Goal: Find specific page/section: Find specific page/section

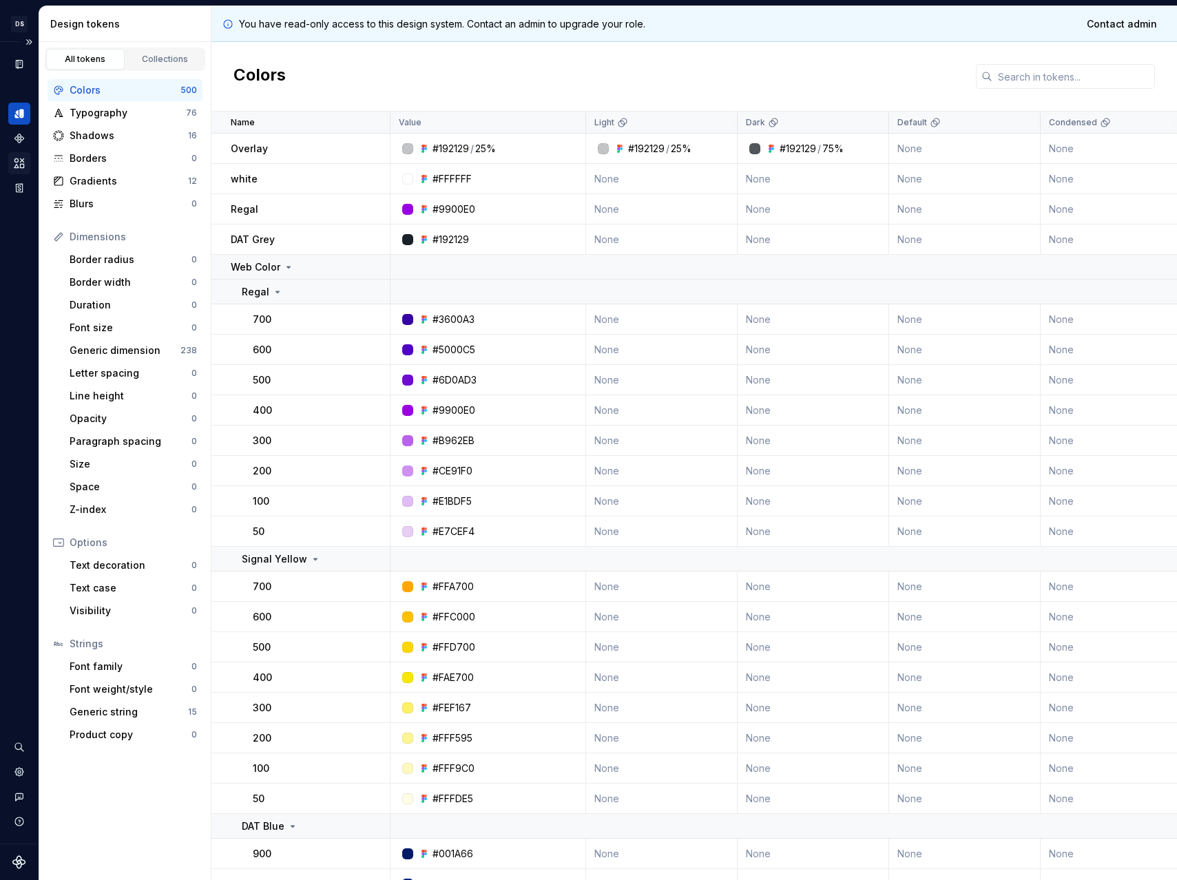
click at [17, 157] on icon "Assets" at bounding box center [19, 163] width 12 height 12
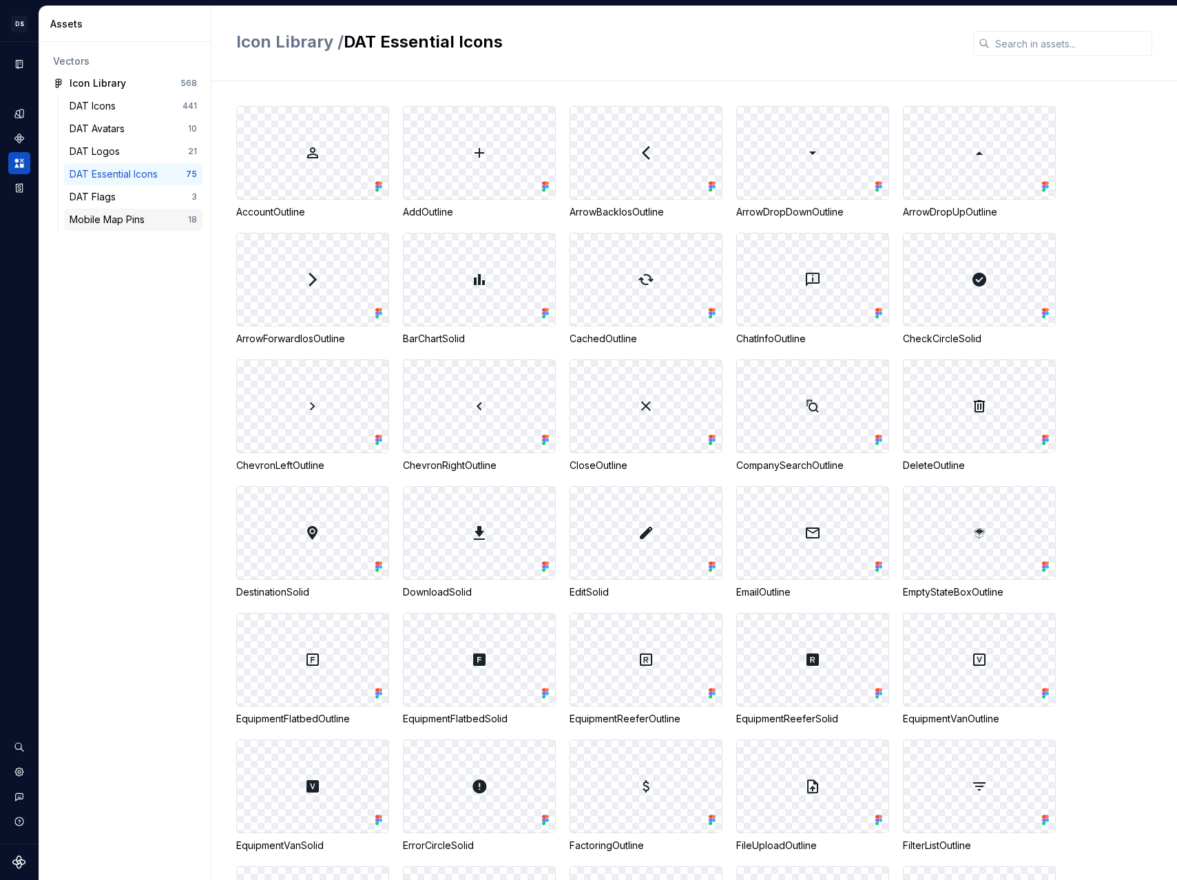
click at [118, 220] on div "Mobile Map Pins" at bounding box center [110, 220] width 81 height 14
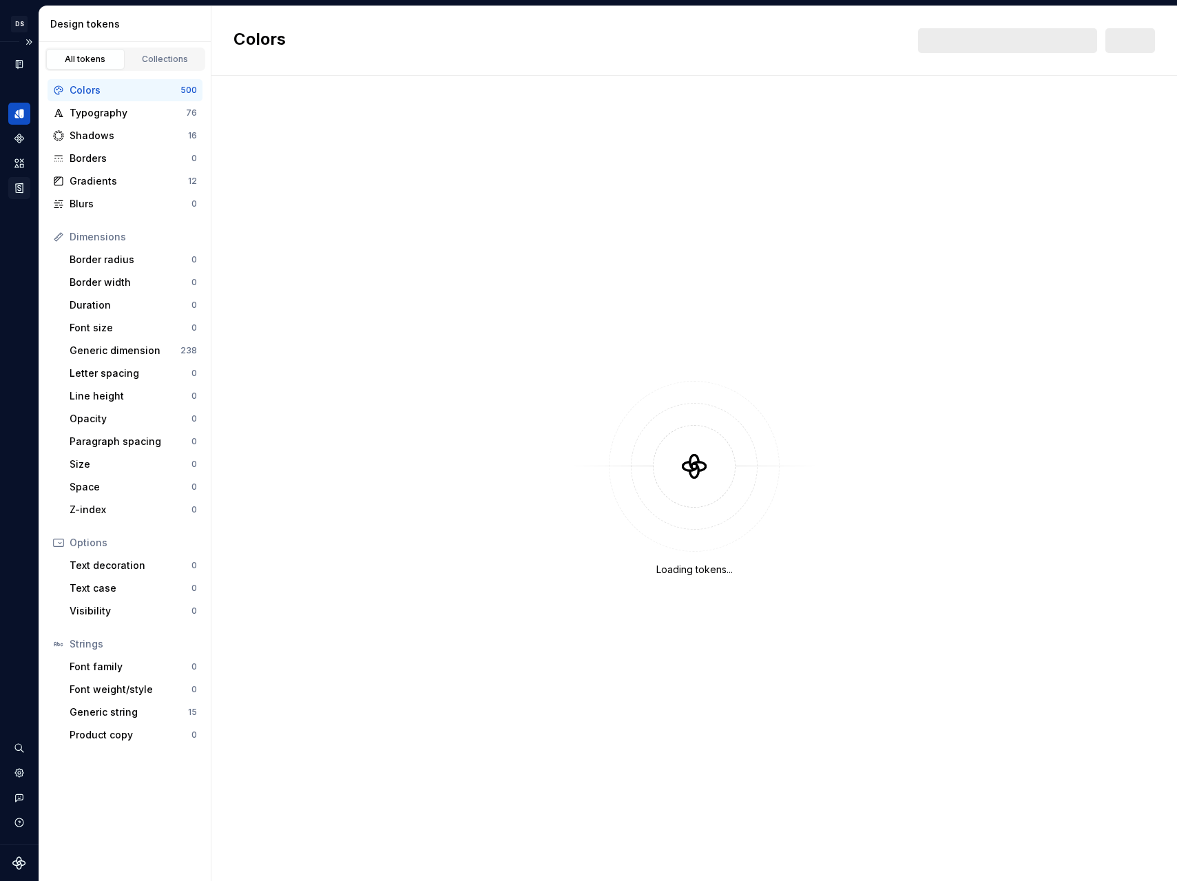
click at [14, 183] on icon "Storybook stories" at bounding box center [19, 188] width 12 height 12
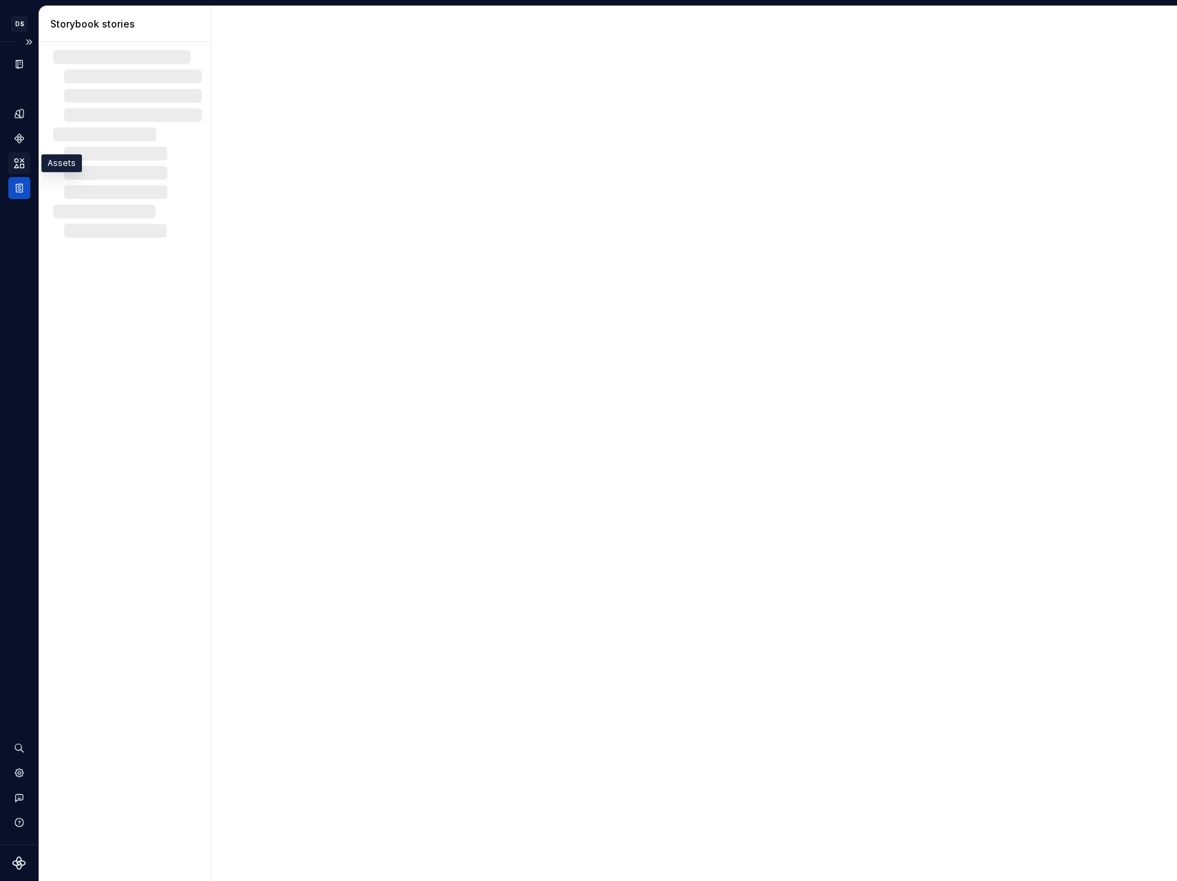
click at [17, 154] on div "Assets" at bounding box center [19, 163] width 22 height 22
